Goal: Find specific page/section: Find specific page/section

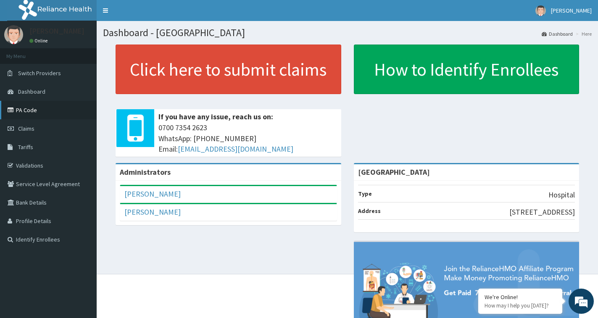
click at [29, 111] on link "PA Code" at bounding box center [48, 110] width 97 height 19
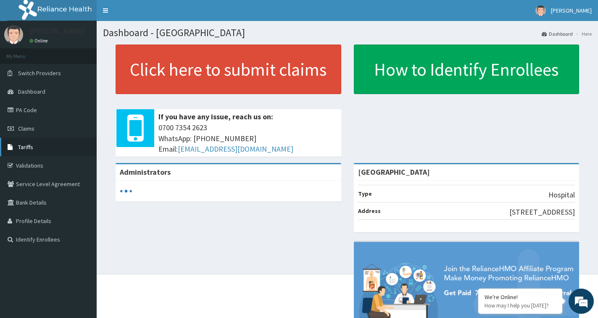
click at [23, 147] on span "Tariffs" at bounding box center [25, 147] width 15 height 8
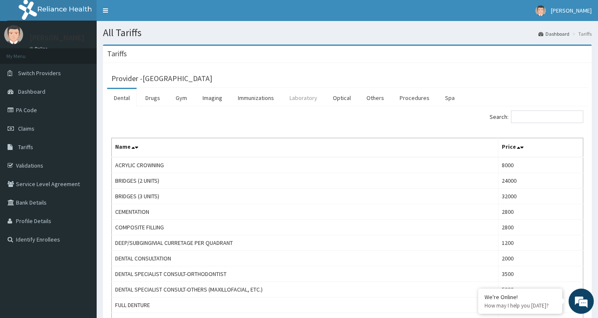
click at [301, 96] on link "Laboratory" at bounding box center [303, 98] width 41 height 18
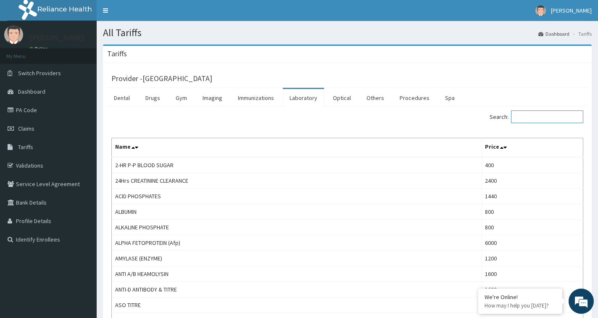
click at [524, 121] on input "Search:" at bounding box center [547, 117] width 72 height 13
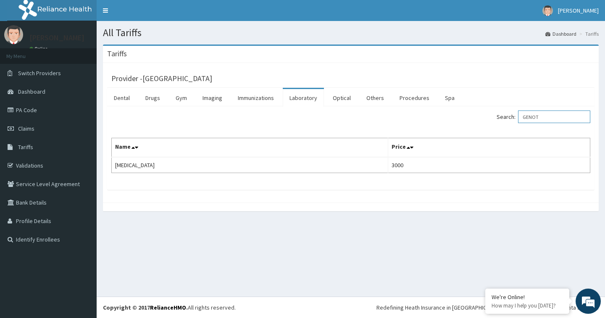
drag, startPoint x: 558, startPoint y: 119, endPoint x: 513, endPoint y: 123, distance: 46.0
click at [513, 123] on label "Search: GENOT" at bounding box center [544, 117] width 94 height 13
type input "BLOOD GROUP"
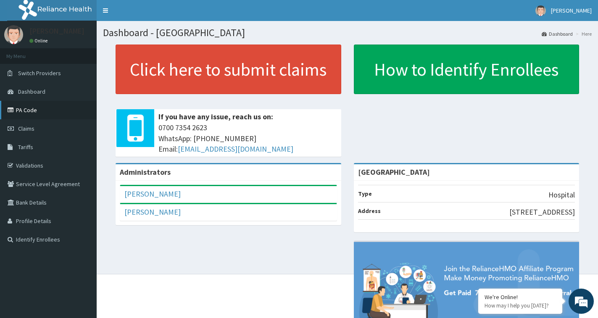
click at [35, 116] on link "PA Code" at bounding box center [48, 110] width 97 height 19
click at [33, 111] on link "PA Code" at bounding box center [48, 110] width 97 height 19
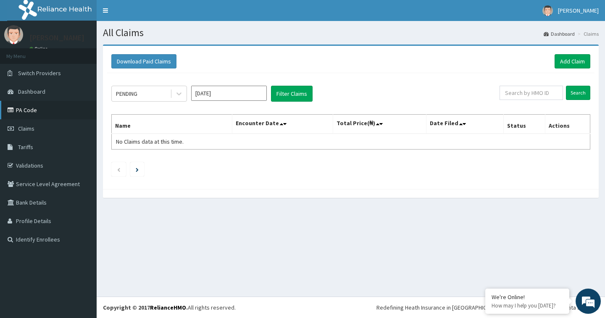
click at [26, 112] on link "PA Code" at bounding box center [48, 110] width 97 height 19
